Goal: Task Accomplishment & Management: Use online tool/utility

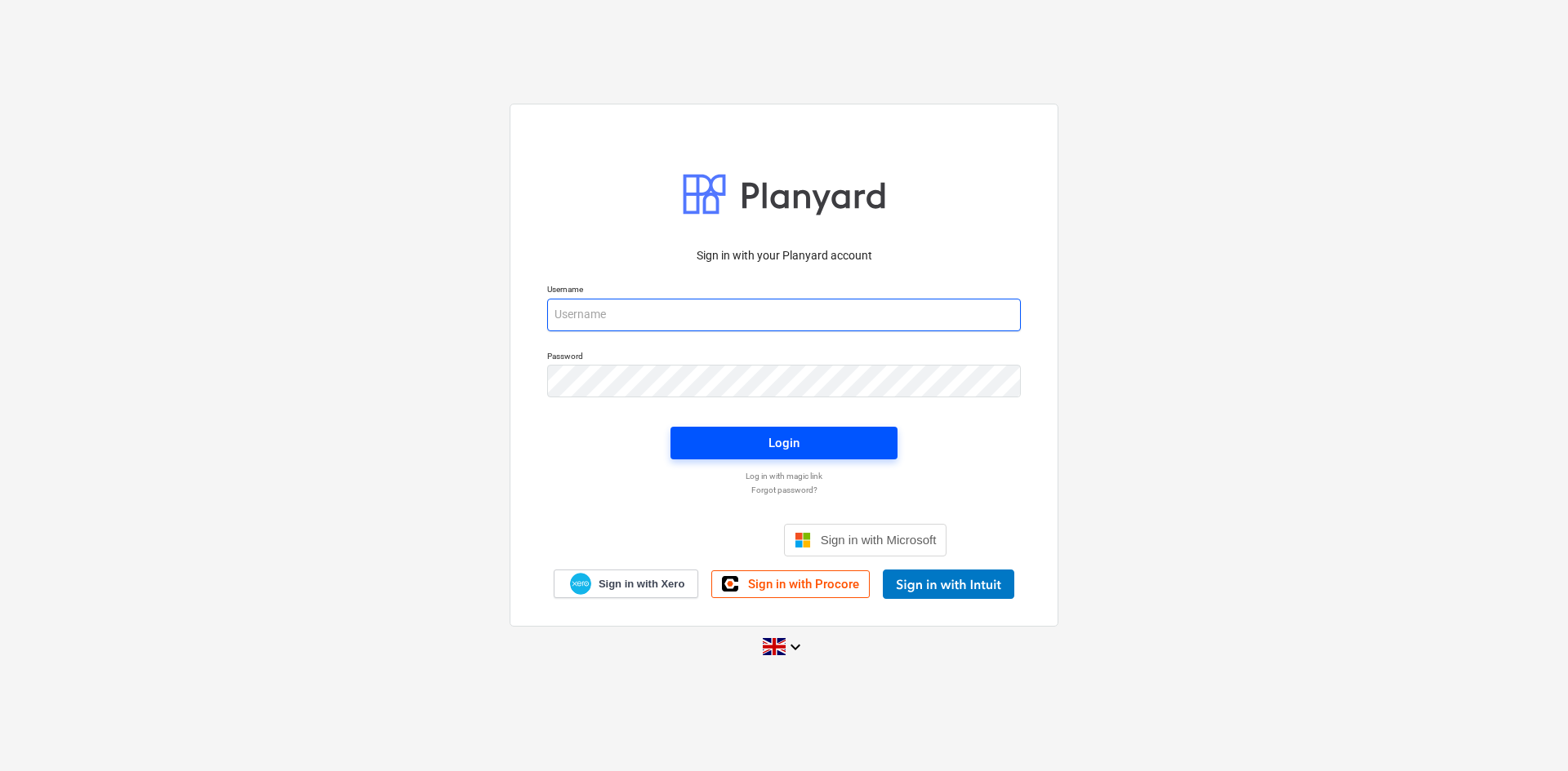
type input "[EMAIL_ADDRESS][DOMAIN_NAME]"
click at [764, 432] on span "Login" at bounding box center [784, 443] width 188 height 21
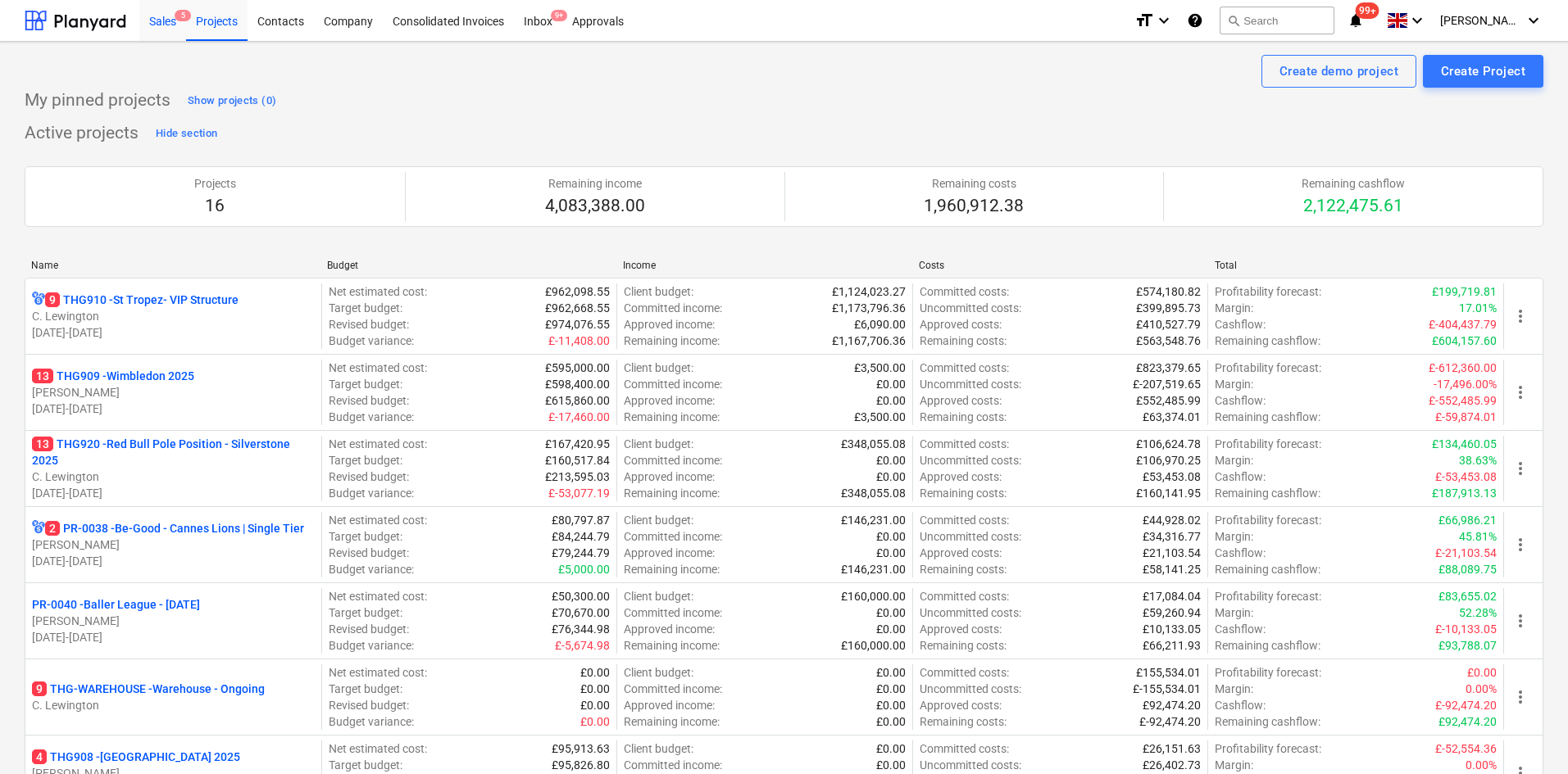
click at [146, 10] on div "Sales 5" at bounding box center [163, 20] width 47 height 42
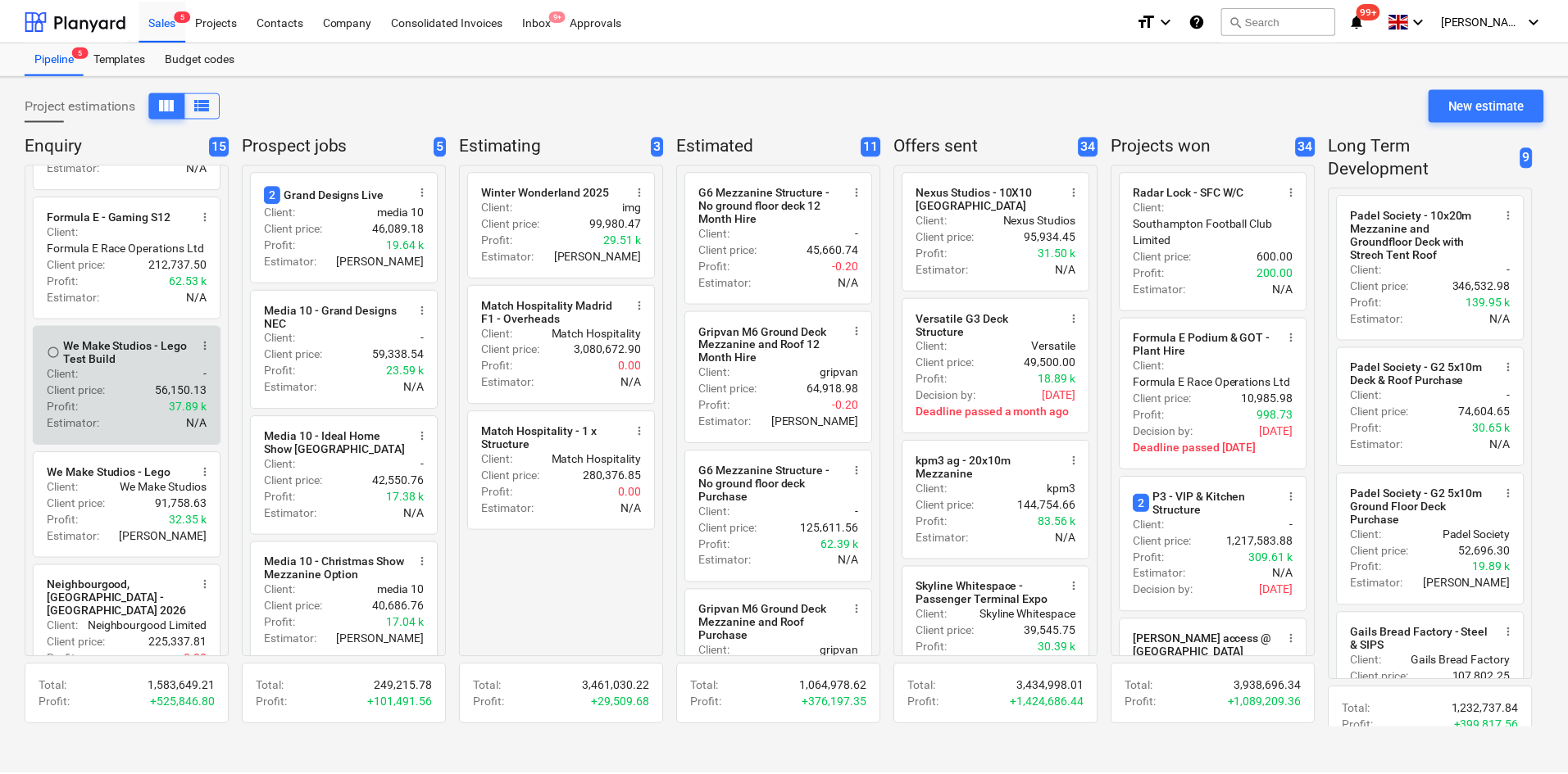
scroll to position [328, 0]
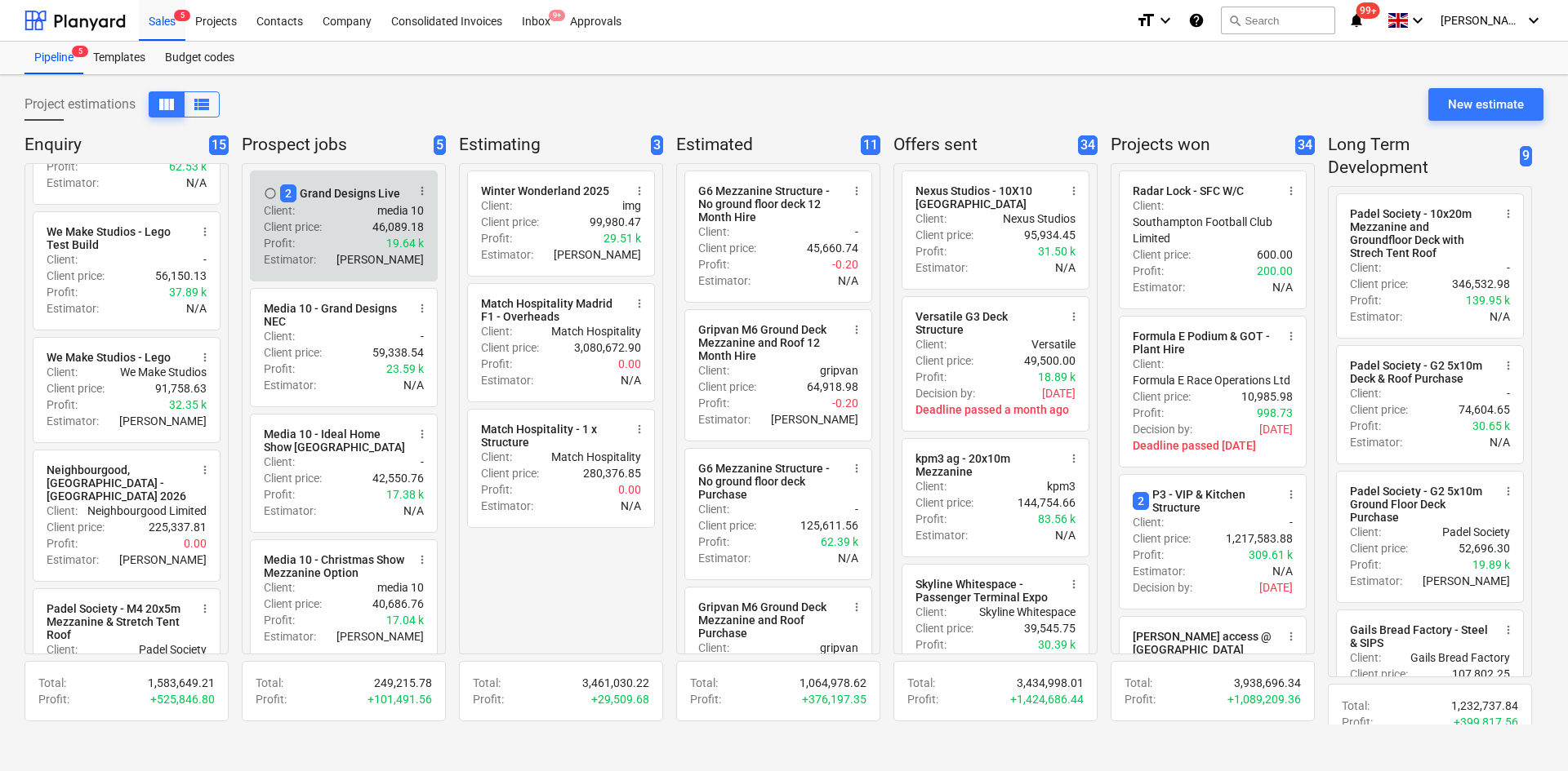
click at [344, 238] on div "Profit : 19.64 k" at bounding box center [344, 243] width 160 height 16
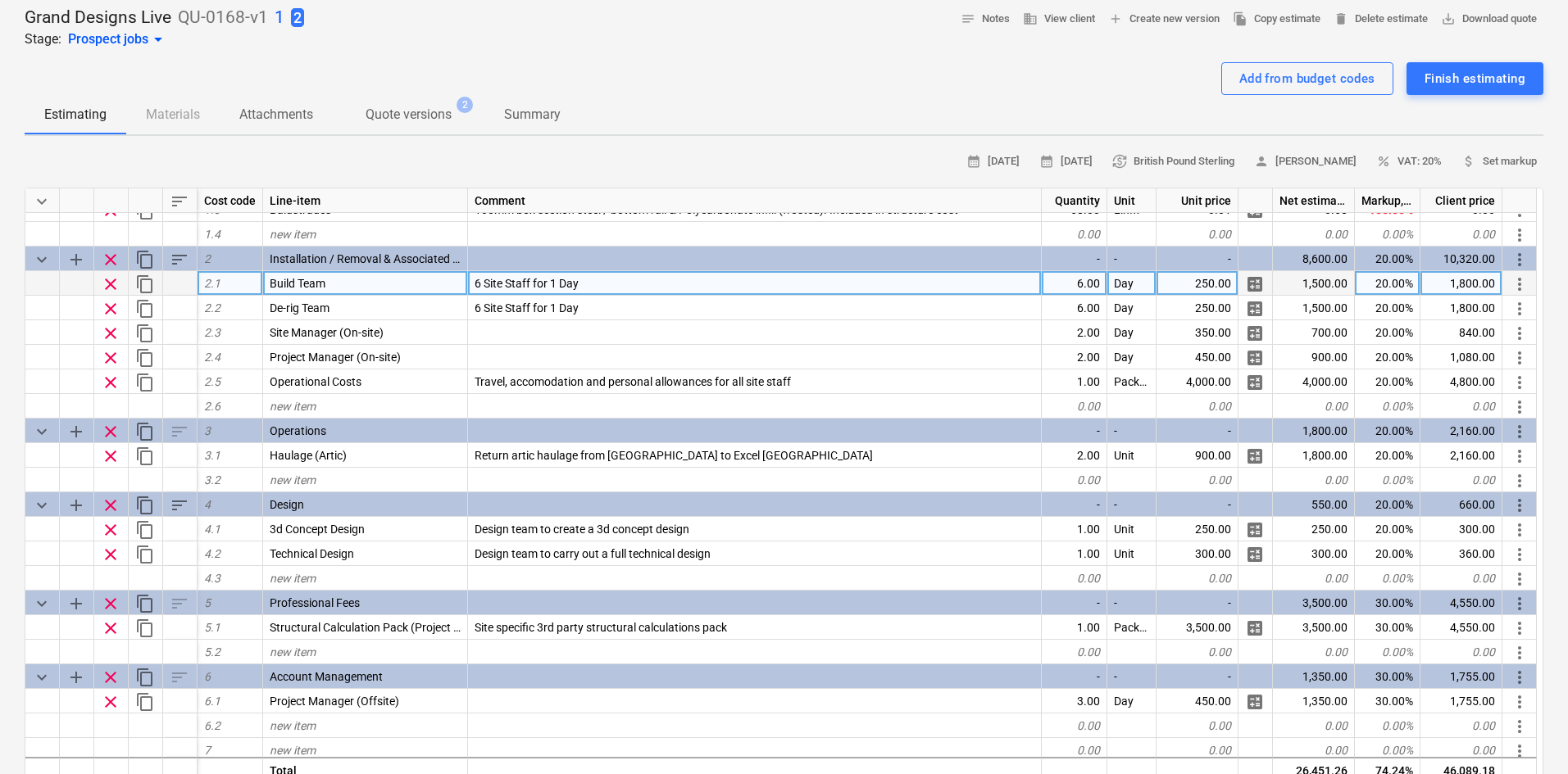
scroll to position [95, 0]
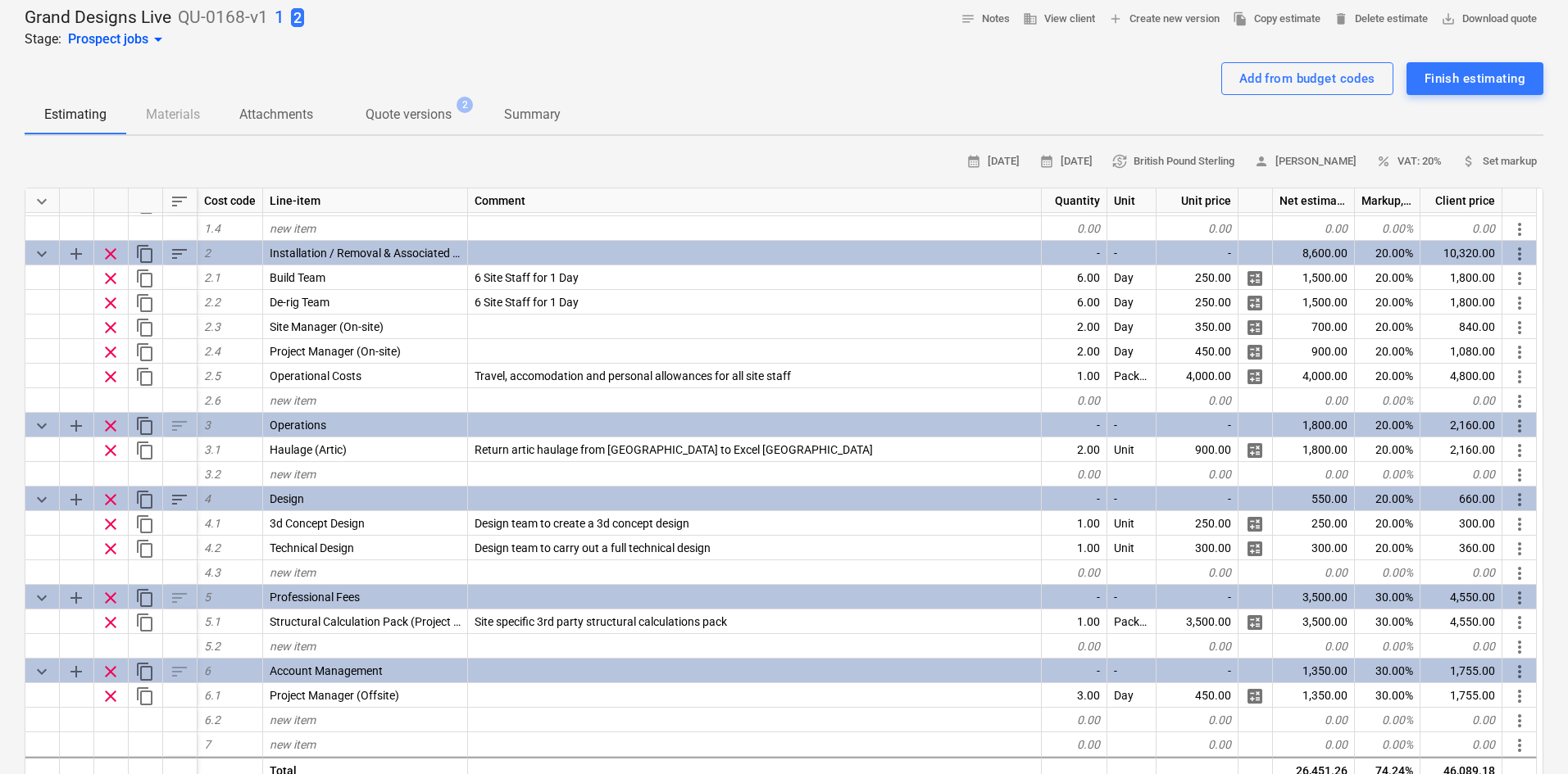
click at [281, 18] on p "1" at bounding box center [279, 18] width 9 height 23
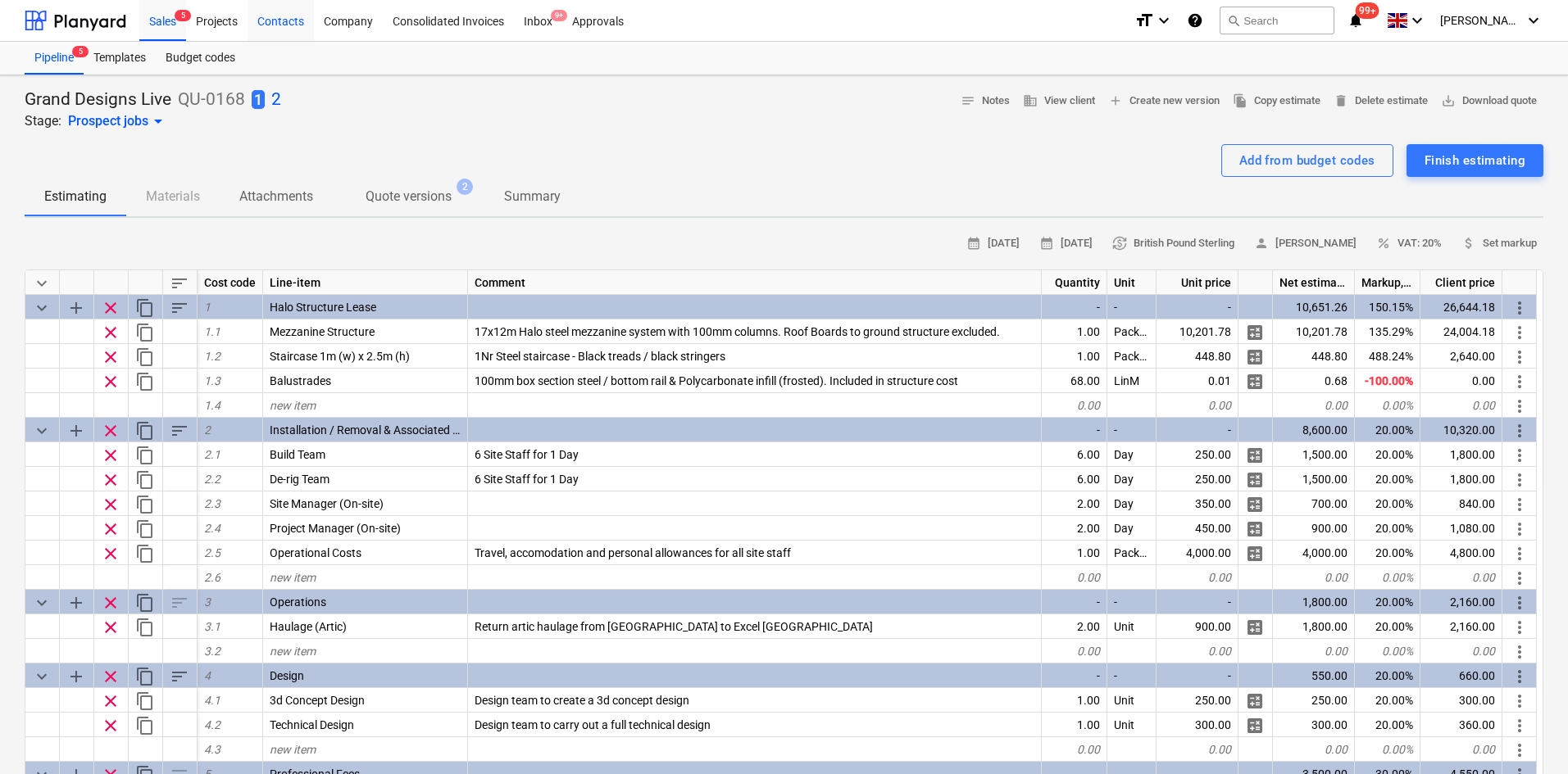
click at [302, 23] on div "Contacts" at bounding box center [281, 20] width 67 height 42
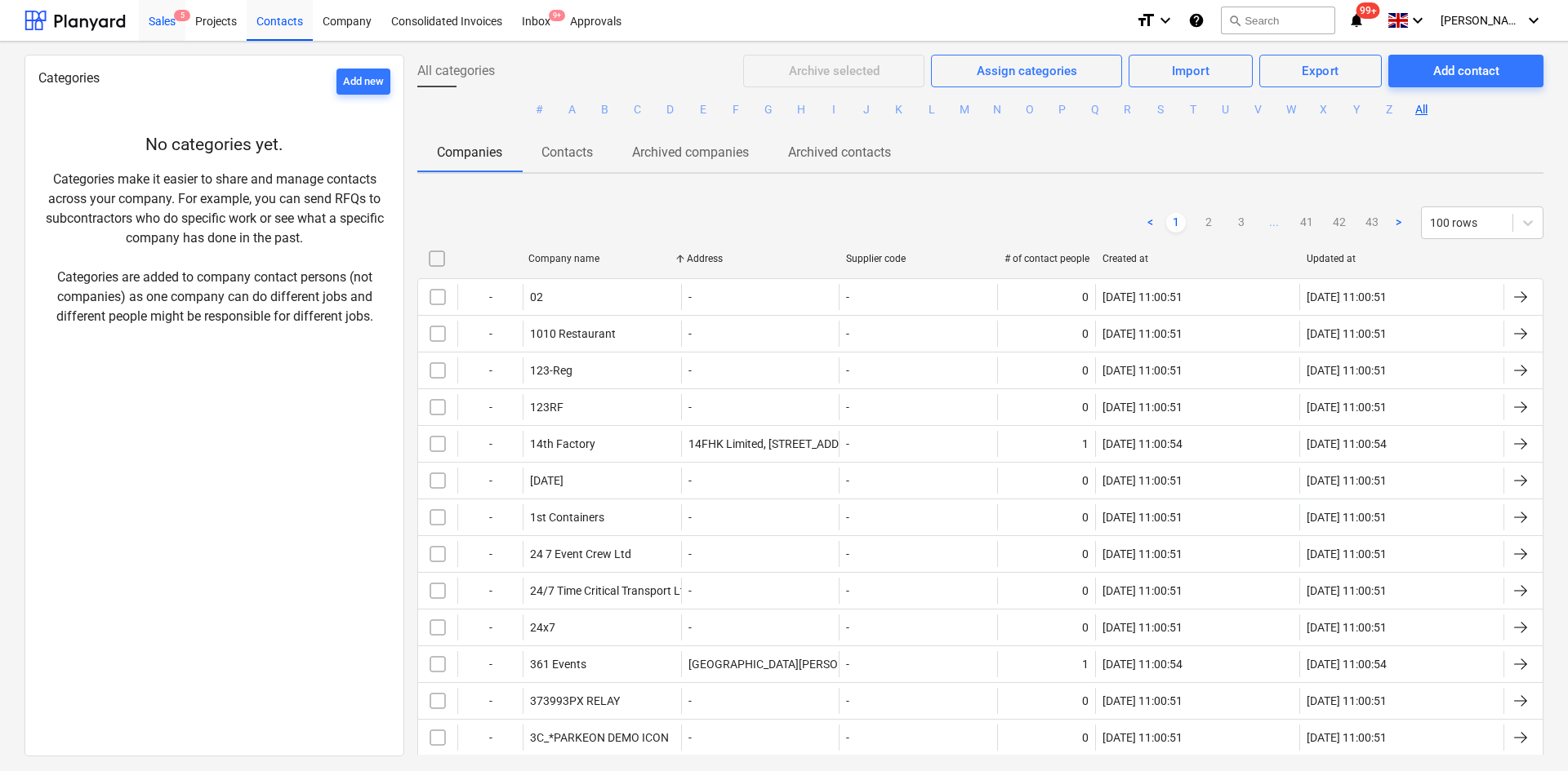
click at [177, 21] on div "Sales 5" at bounding box center [162, 20] width 47 height 42
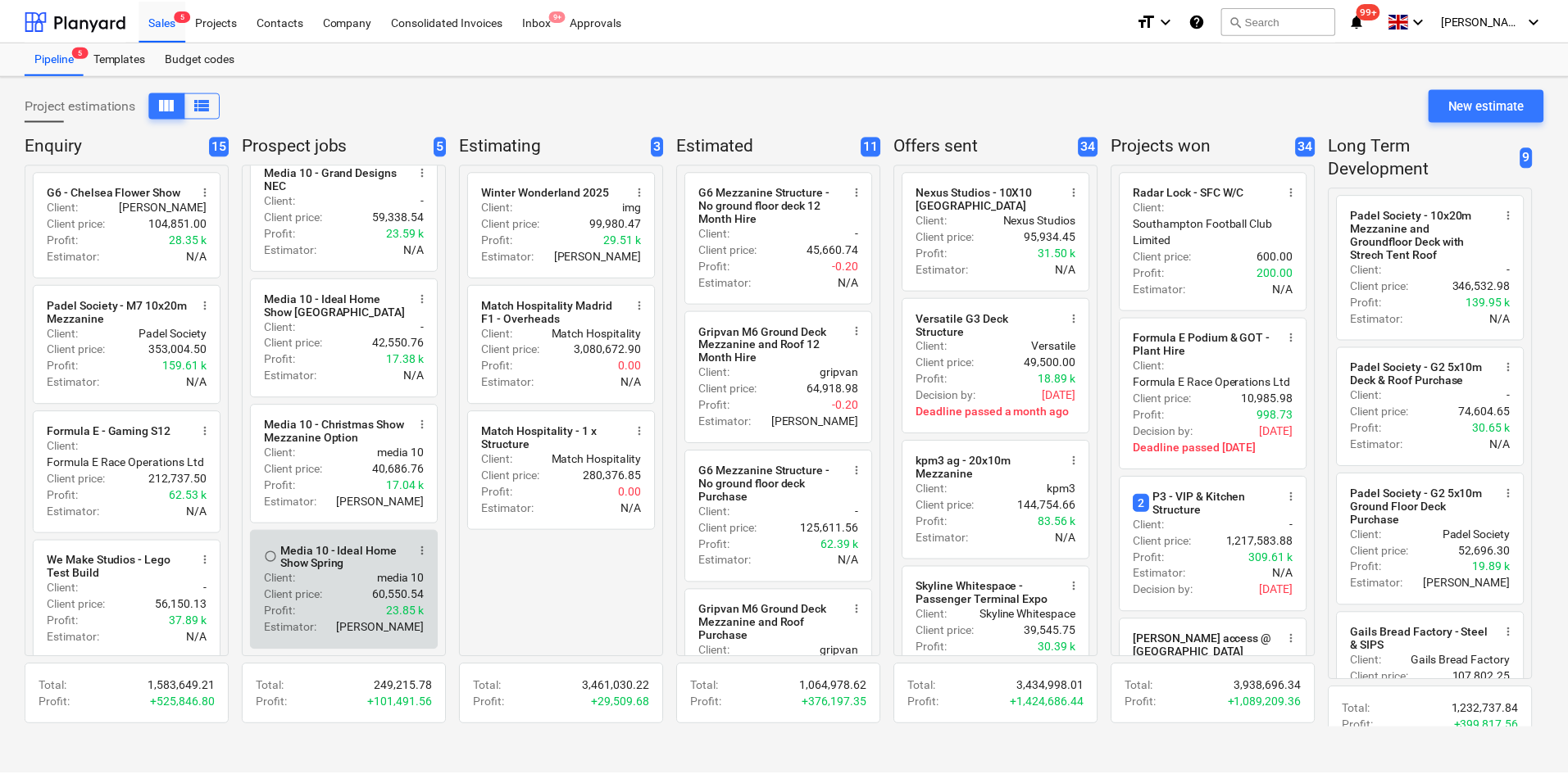
scroll to position [144, 0]
click at [317, 590] on p "Client price :" at bounding box center [294, 594] width 58 height 16
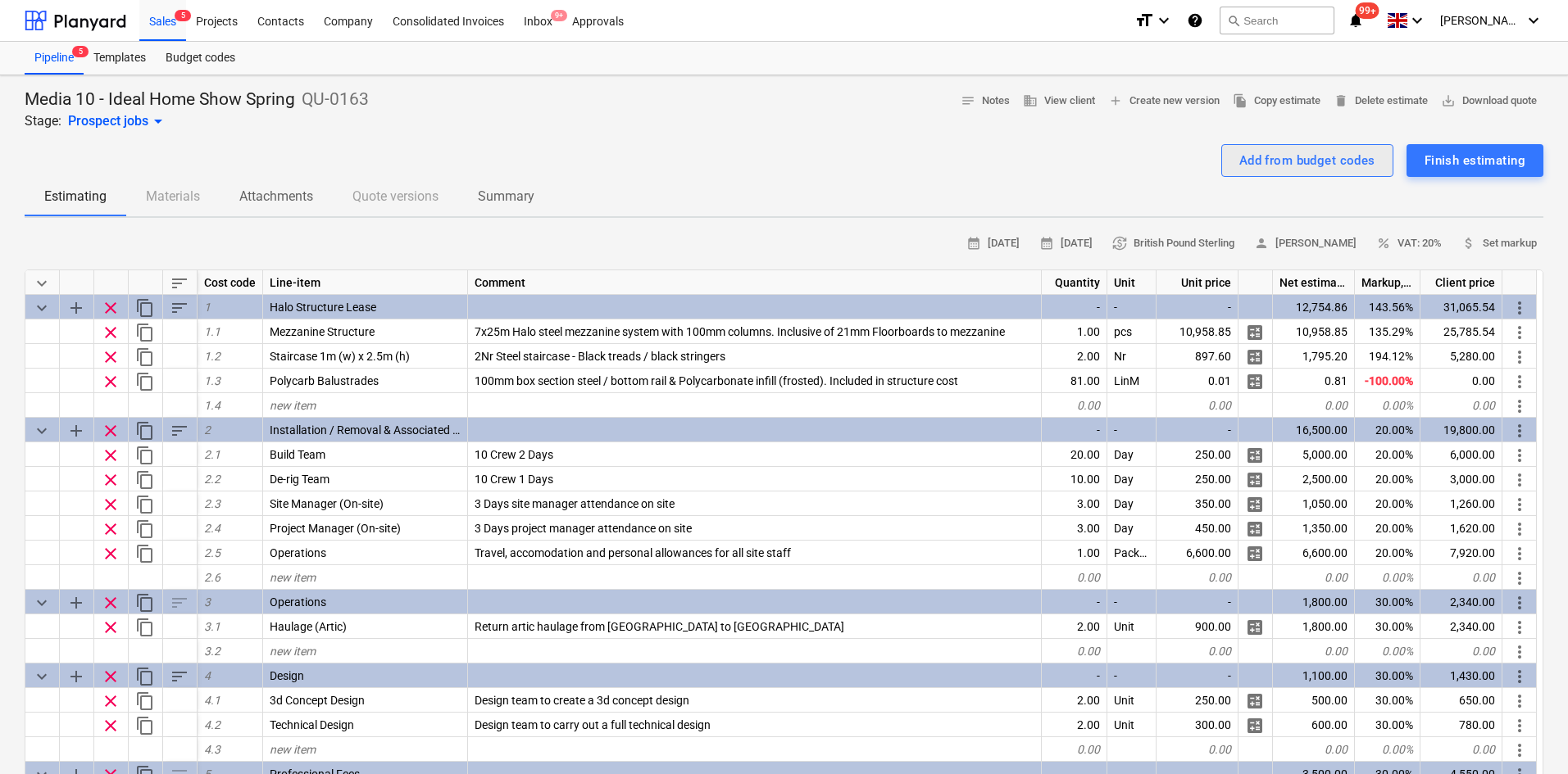
click at [1249, 155] on div "Add from budget codes" at bounding box center [1307, 160] width 136 height 21
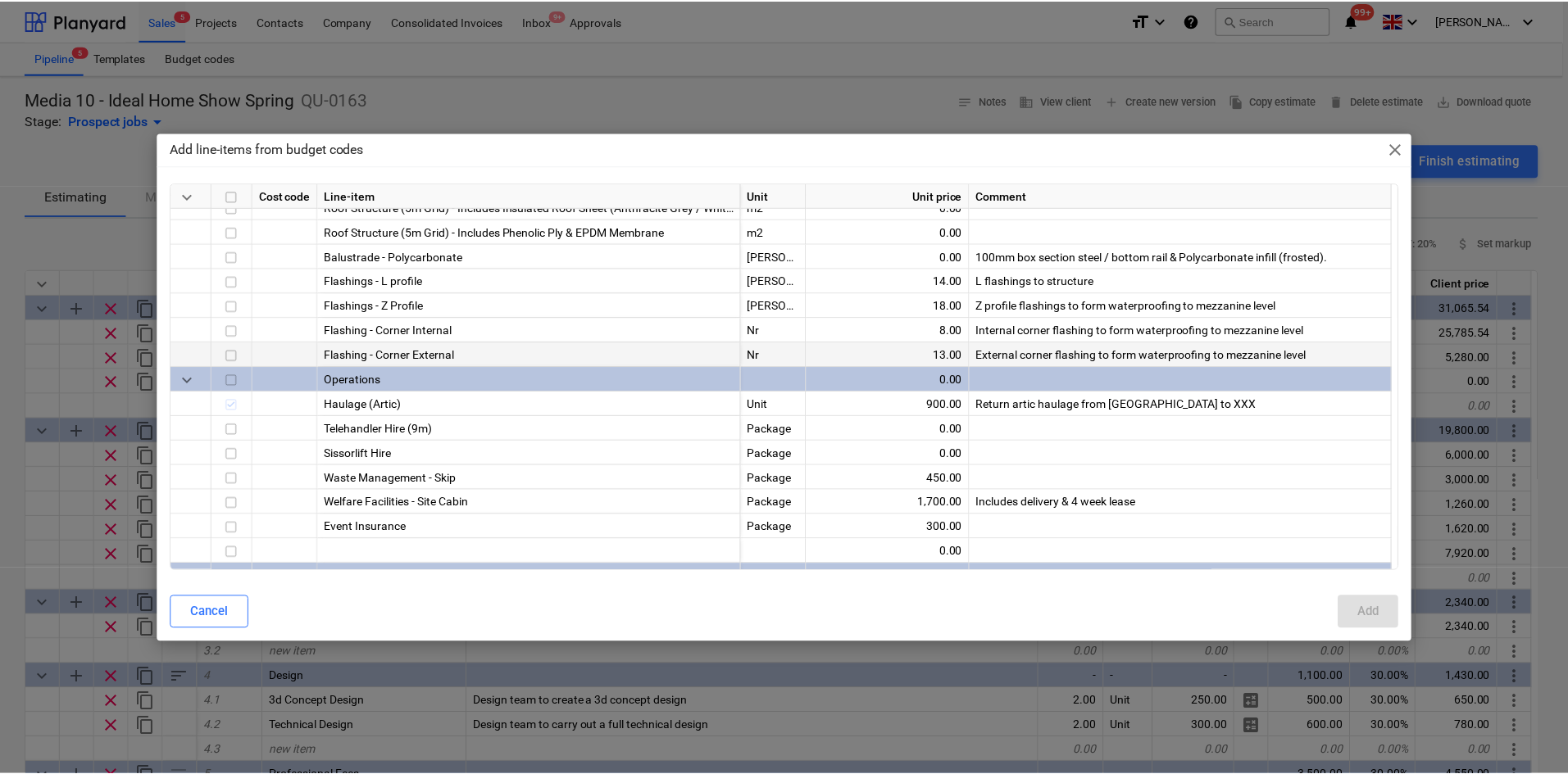
scroll to position [737, 0]
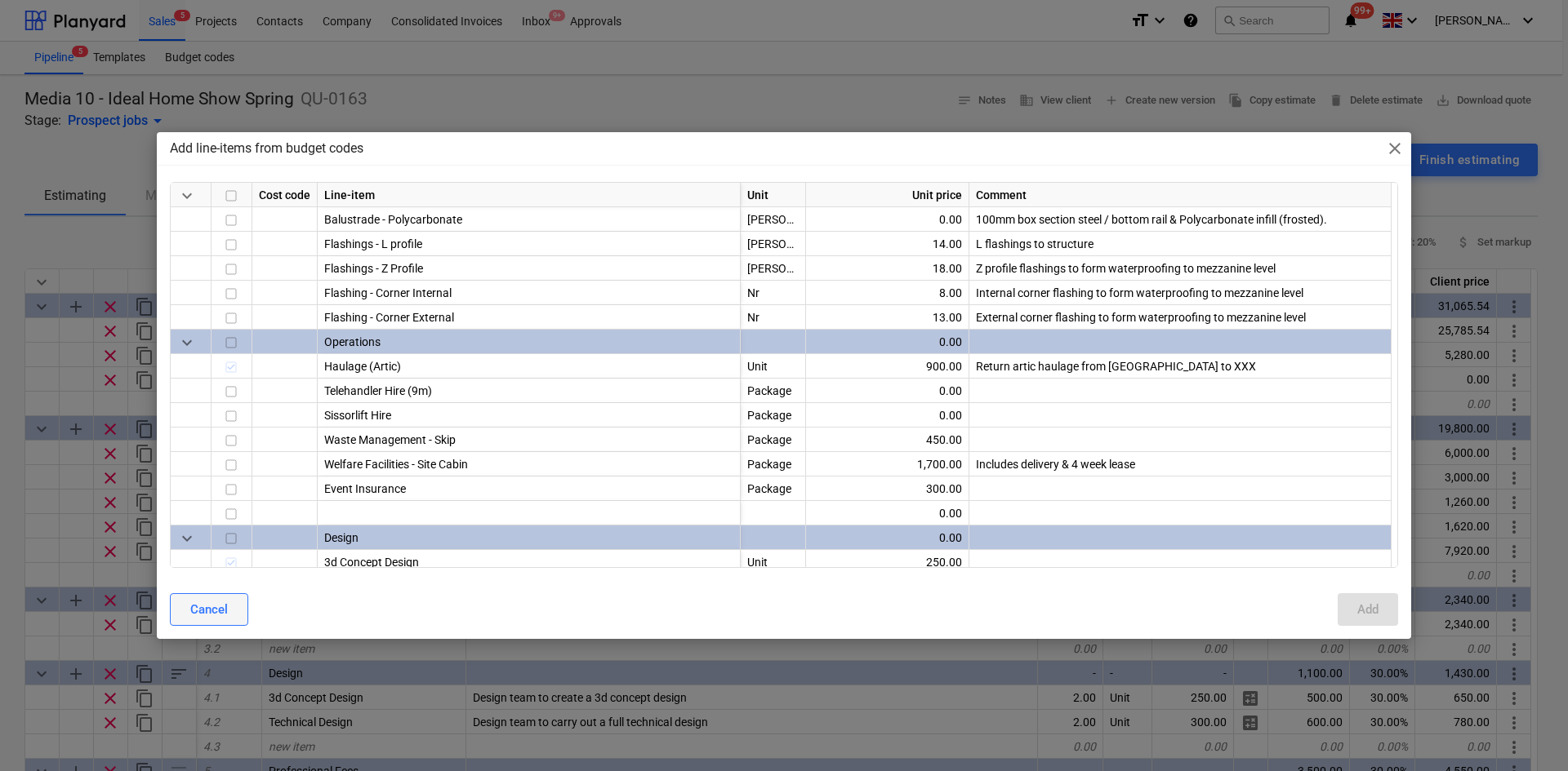
click at [211, 603] on div "Cancel" at bounding box center [209, 610] width 38 height 21
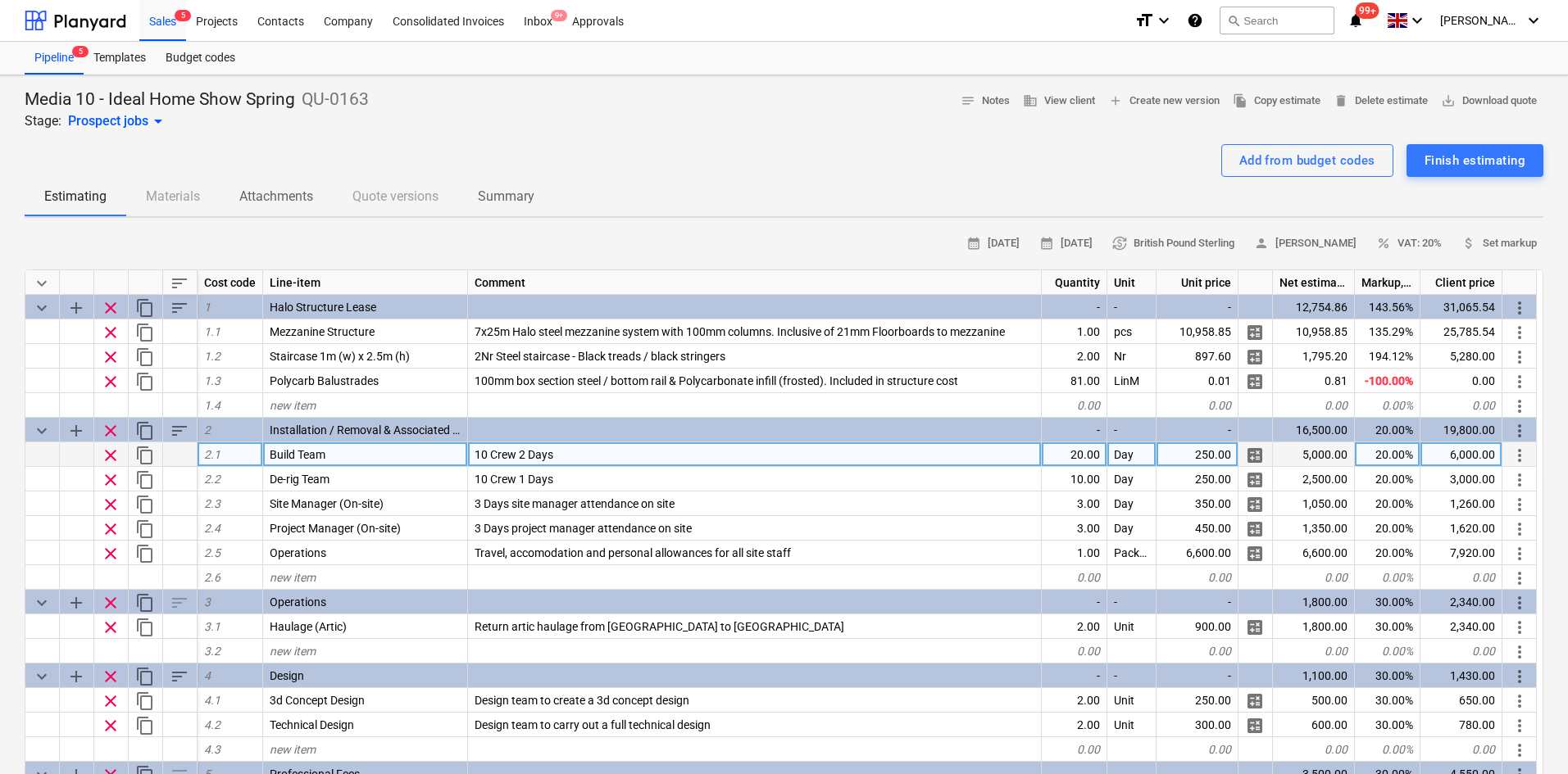
click at [1256, 461] on span "calculate" at bounding box center [1255, 455] width 20 height 20
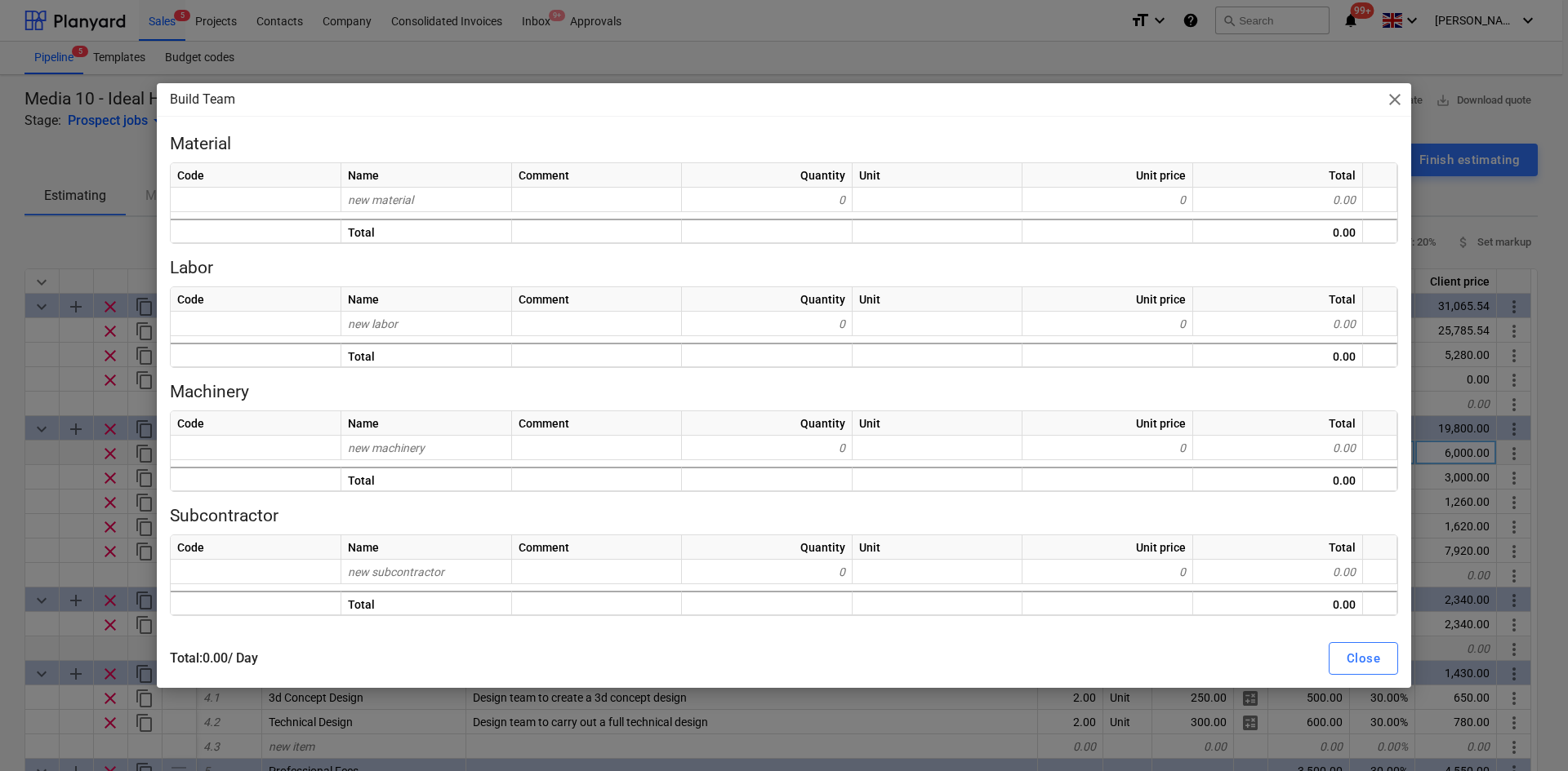
click at [1357, 652] on div "Close" at bounding box center [1362, 658] width 33 height 21
type textarea "x"
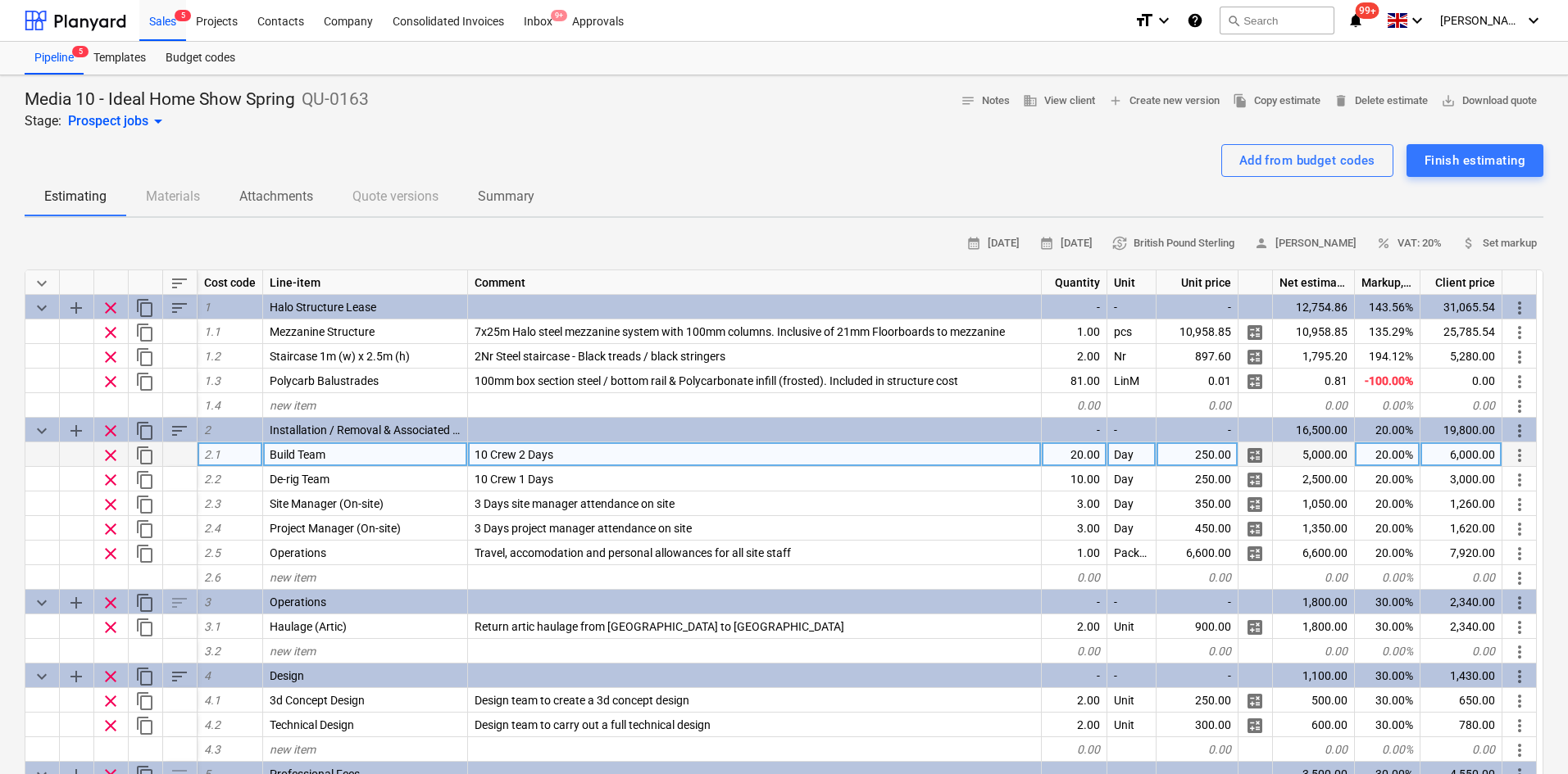
click at [174, 205] on div "Estimating Materials Attachments Quote versions Summary" at bounding box center [784, 197] width 1519 height 39
